Goal: Find specific page/section: Find specific page/section

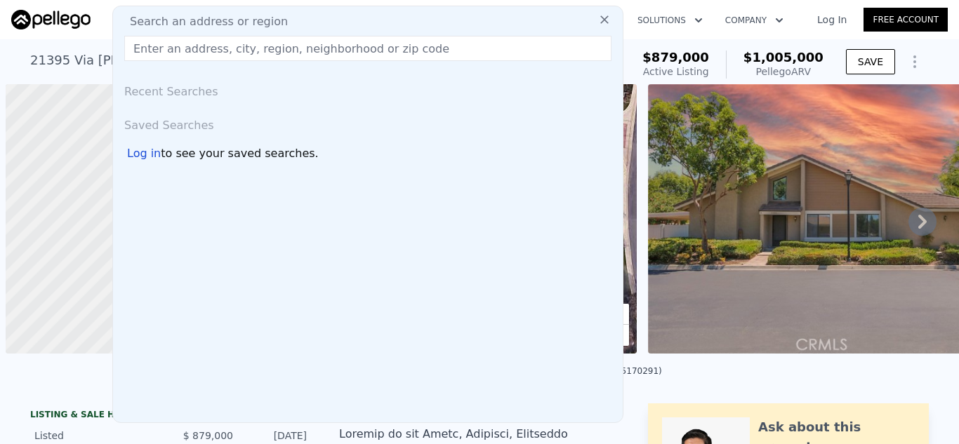
scroll to position [0, 6]
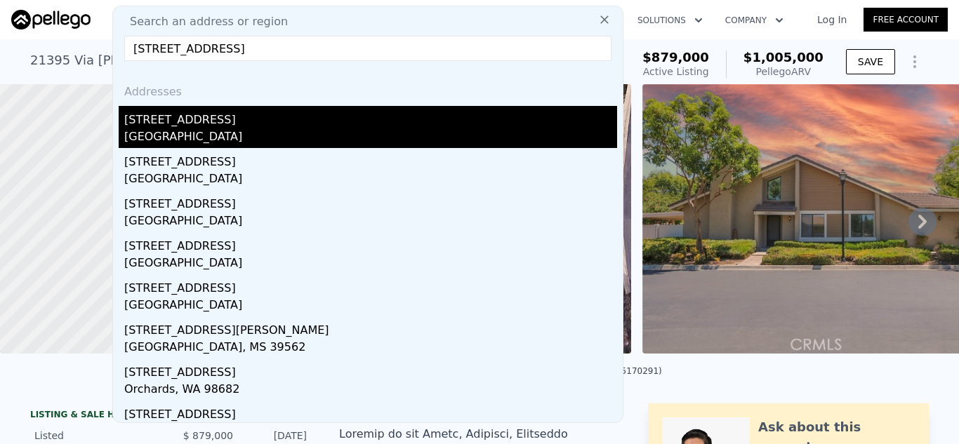
type input "[STREET_ADDRESS]"
click at [352, 130] on div "[GEOGRAPHIC_DATA]" at bounding box center [370, 138] width 493 height 20
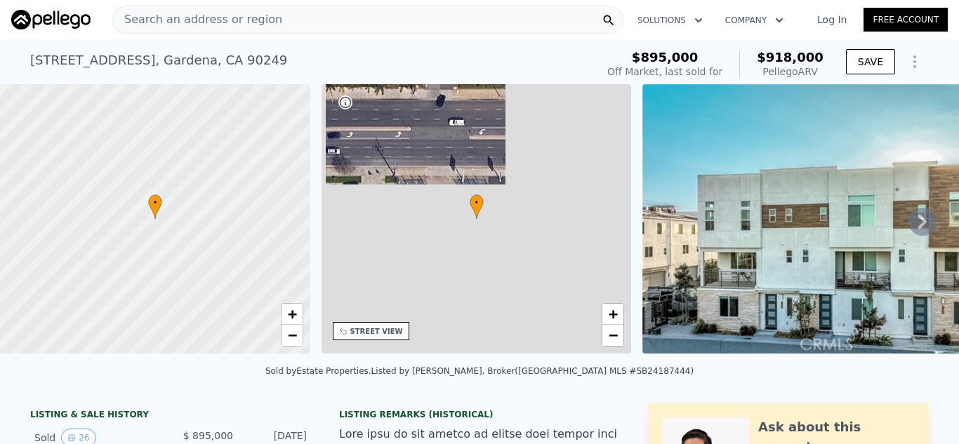
click at [324, 25] on div "Search an address or region" at bounding box center [367, 20] width 511 height 28
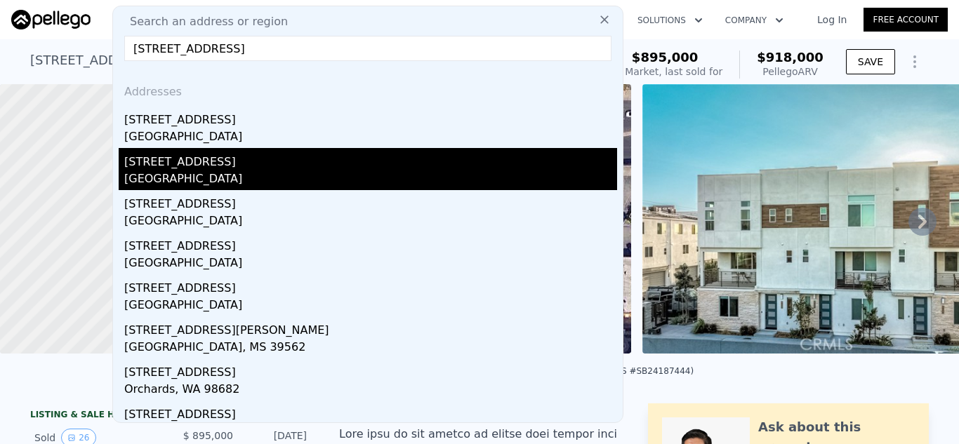
type input "[STREET_ADDRESS]"
click at [267, 170] on div "[STREET_ADDRESS]" at bounding box center [370, 159] width 493 height 22
